Goal: Task Accomplishment & Management: Use online tool/utility

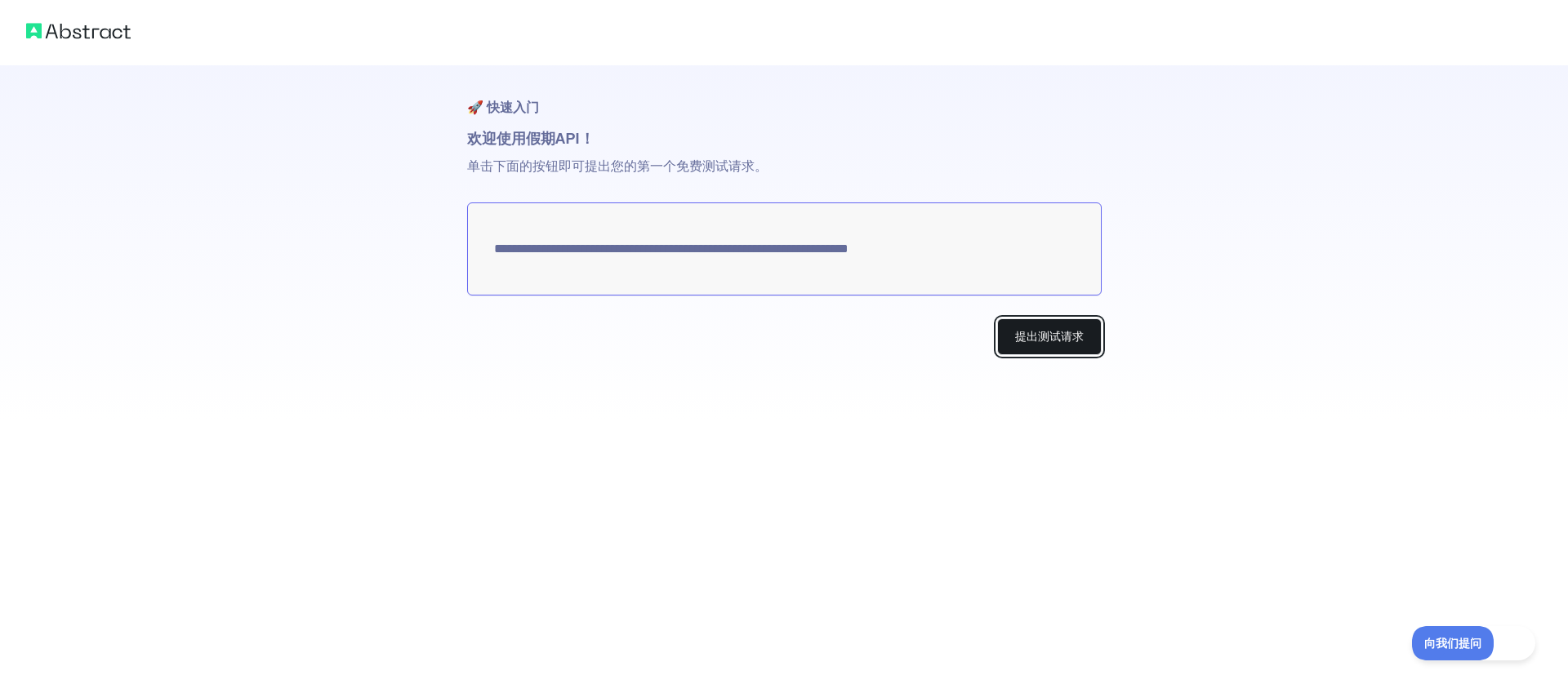
click at [1064, 339] on font "提出测试请求" at bounding box center [1050, 337] width 69 height 13
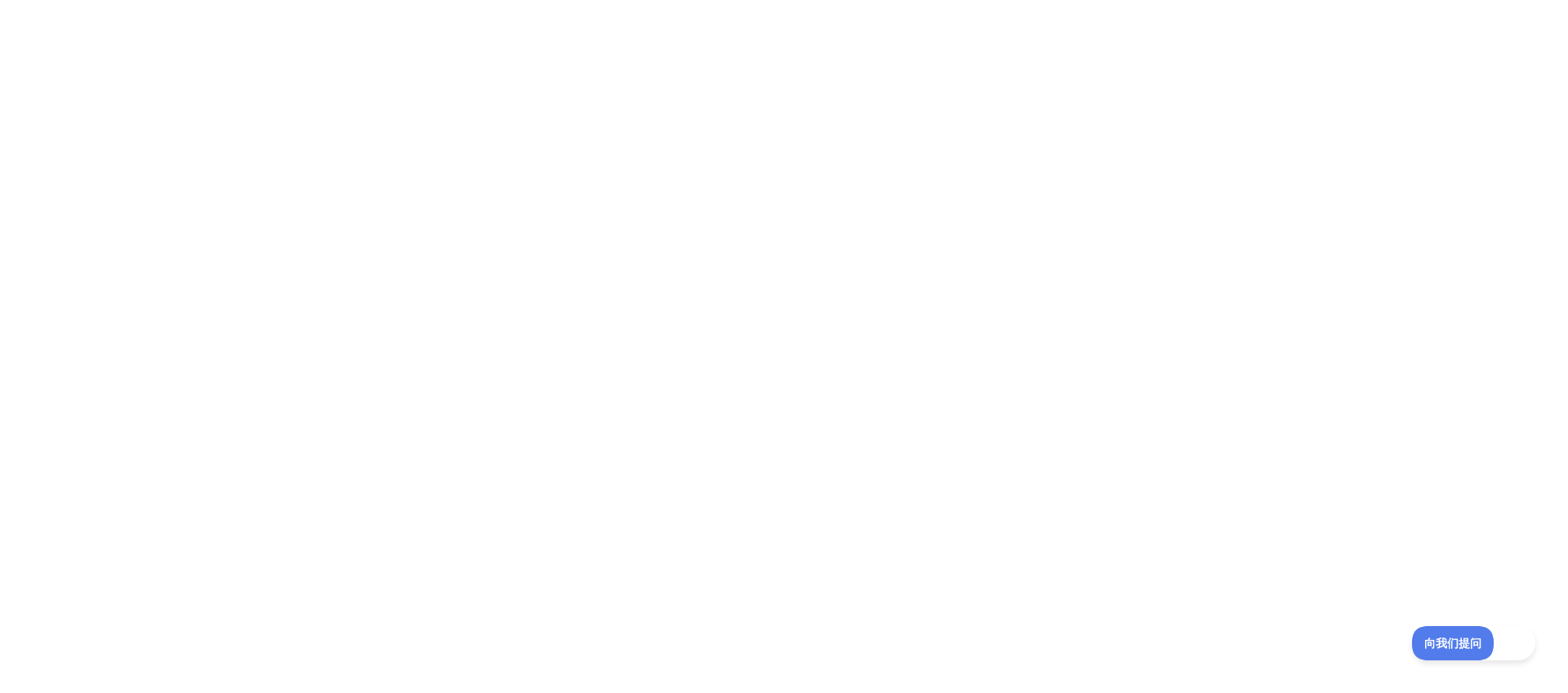
click at [1021, 193] on div at bounding box center [784, 346] width 1568 height 693
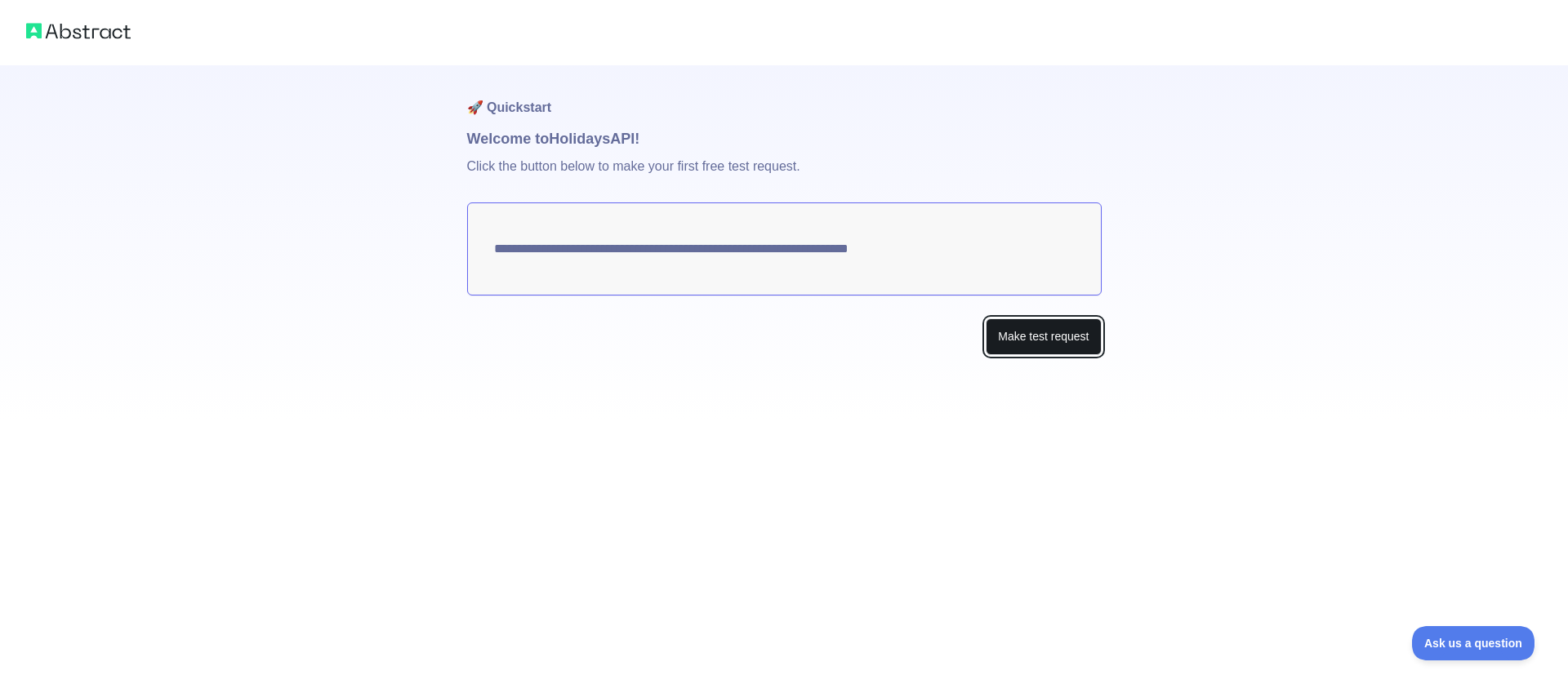
click at [1004, 330] on button "Make test request" at bounding box center [1043, 336] width 115 height 36
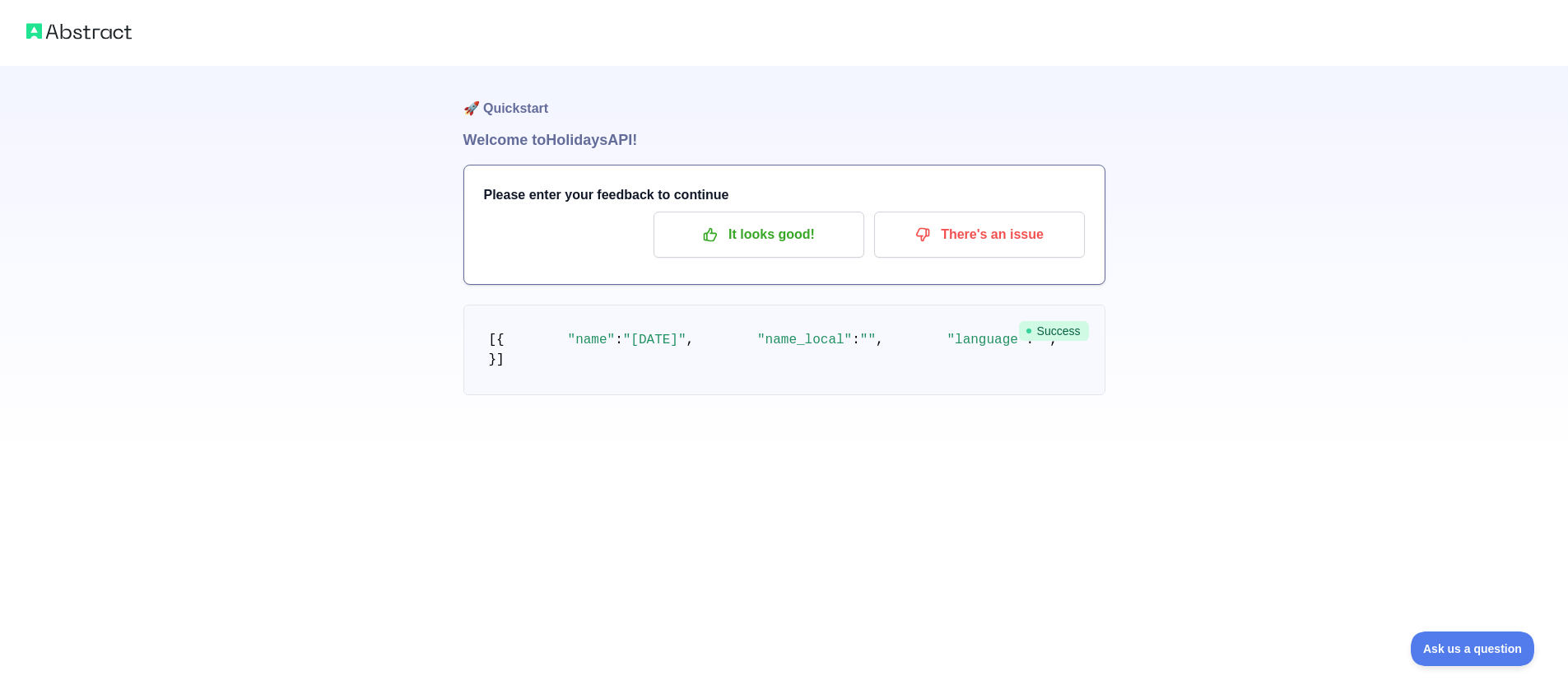
scroll to position [39, 0]
